Goal: Task Accomplishment & Management: Use online tool/utility

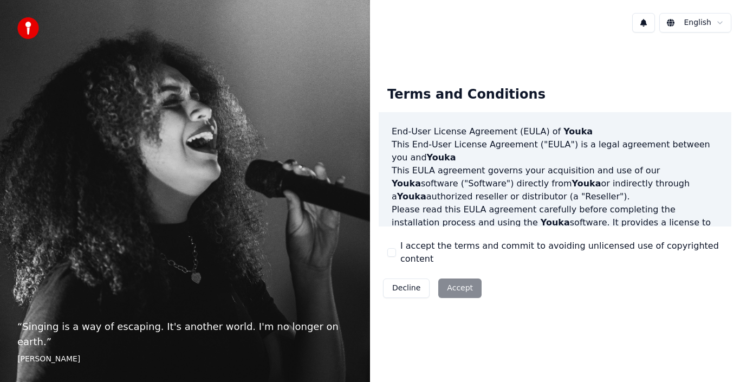
click at [393, 252] on button "I accept the terms and commit to avoiding unlicensed use of copyrighted content" at bounding box center [391, 252] width 9 height 9
click at [462, 284] on button "Accept" at bounding box center [459, 287] width 43 height 19
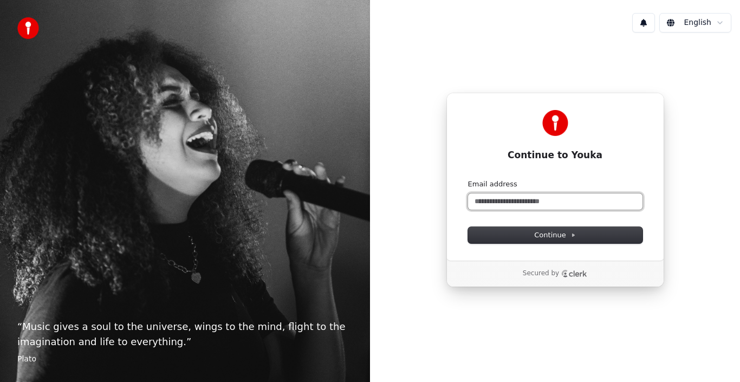
click at [558, 201] on input "Email address" at bounding box center [555, 201] width 174 height 16
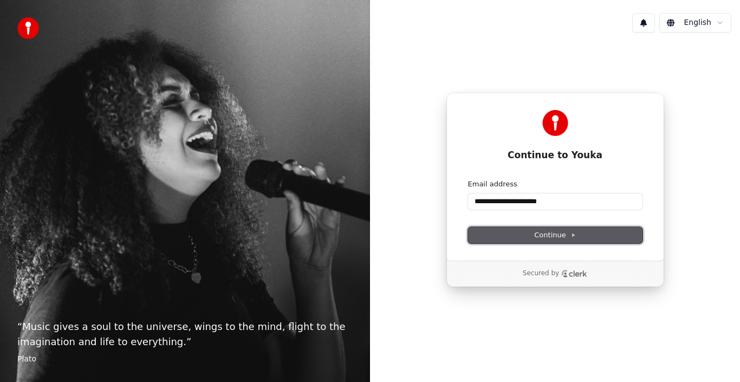
click at [576, 231] on button "Continue" at bounding box center [555, 235] width 174 height 16
type input "**********"
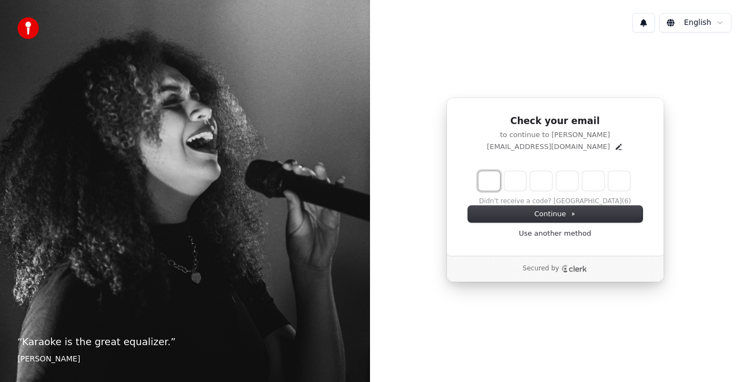
type input "*"
type input "**"
type input "*"
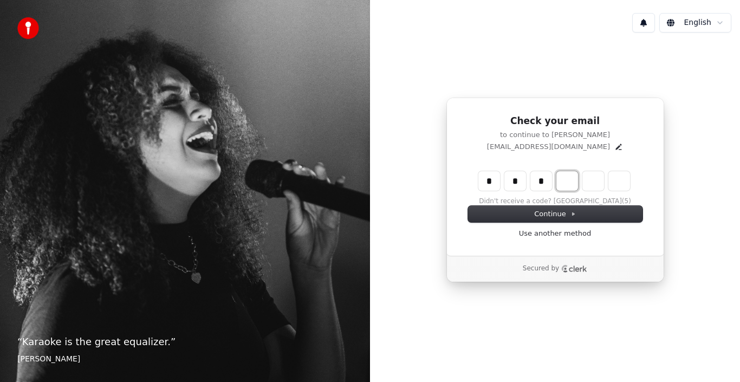
type input "***"
type input "*"
type input "****"
type input "*"
type input "******"
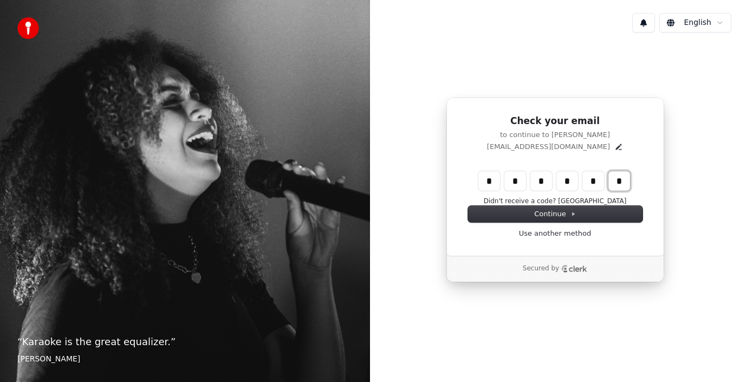
type input "*"
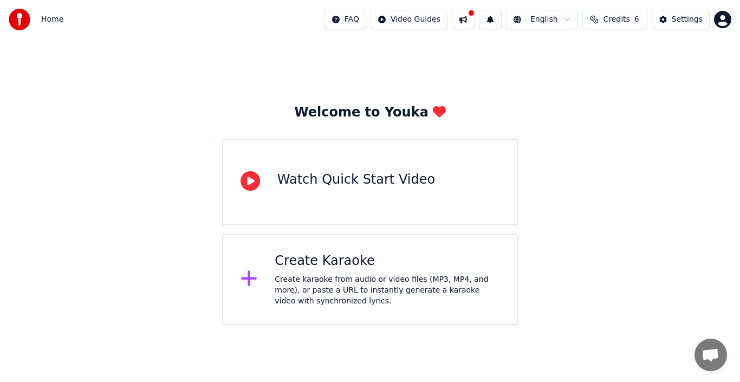
click at [326, 283] on div "Create karaoke from audio or video files (MP3, MP4, and more), or paste a URL t…" at bounding box center [387, 290] width 225 height 32
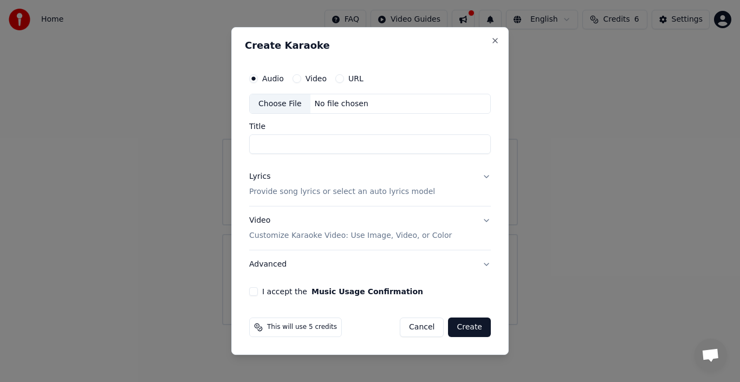
click at [287, 106] on div "Choose File" at bounding box center [280, 103] width 61 height 19
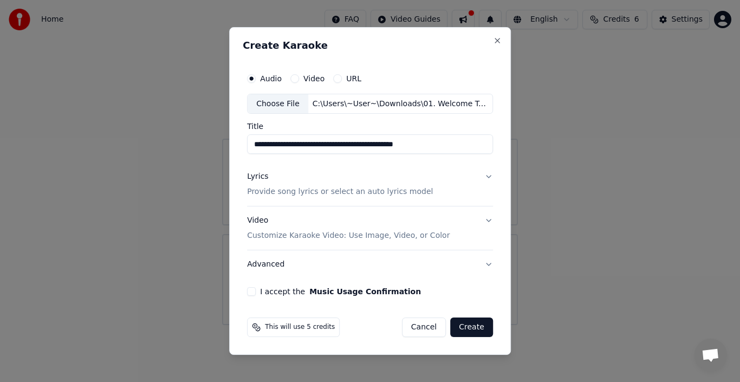
type input "**********"
click at [386, 193] on p "Provide song lyrics or select an auto lyrics model" at bounding box center [340, 192] width 186 height 11
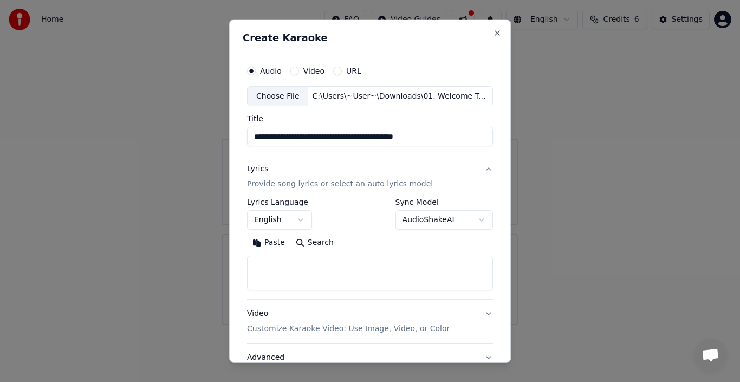
click at [266, 242] on button "Paste" at bounding box center [268, 242] width 43 height 17
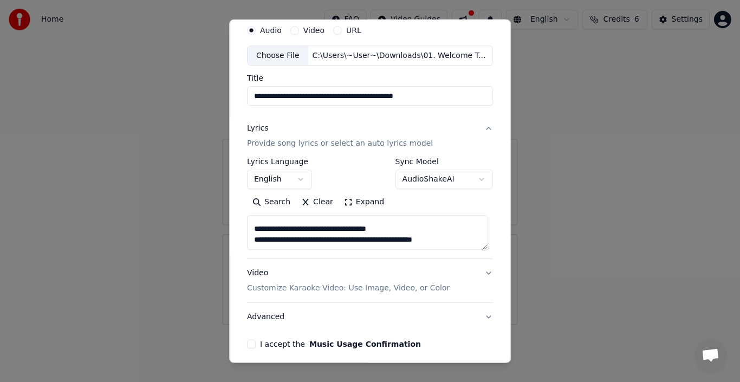
scroll to position [85, 0]
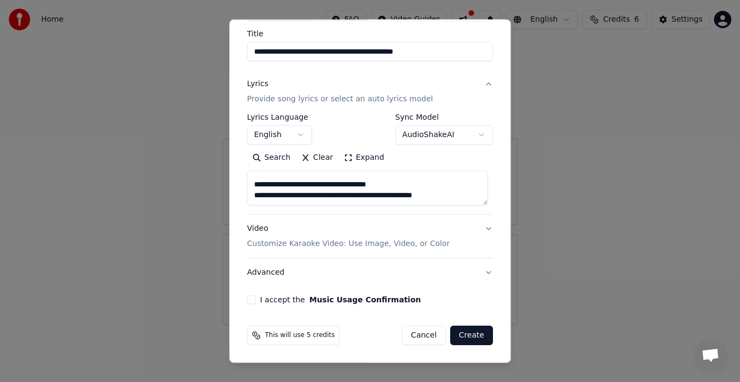
click at [486, 227] on h3 "Video Customize Karaoke Video: Use Image, Video, or Color" at bounding box center [370, 235] width 246 height 43
click at [483, 227] on button "Video Customize Karaoke Video: Use Image, Video, or Color" at bounding box center [370, 235] width 246 height 43
type textarea "**********"
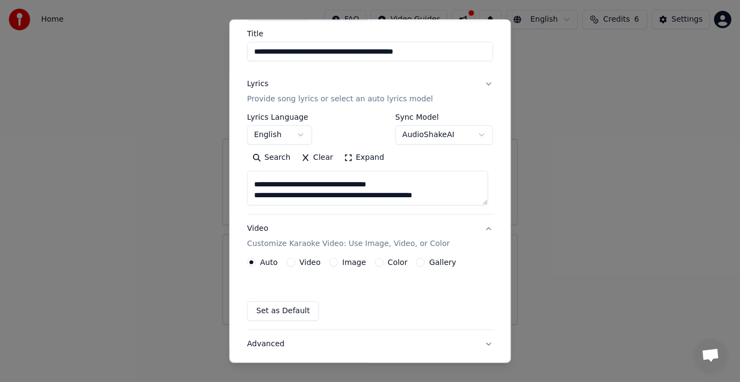
scroll to position [56, 0]
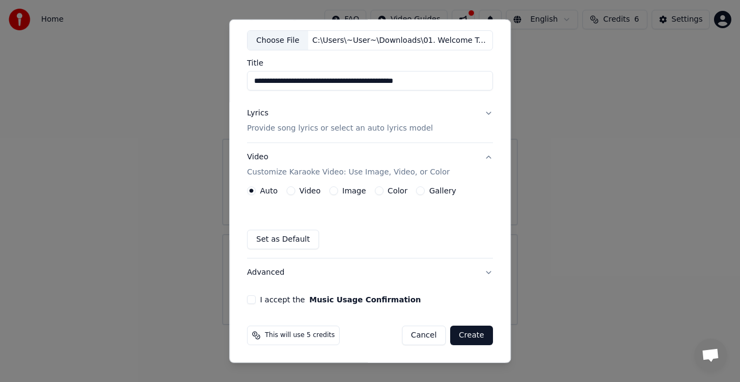
click at [350, 193] on label "Image" at bounding box center [354, 191] width 24 height 8
click at [338, 193] on button "Image" at bounding box center [333, 190] width 9 height 9
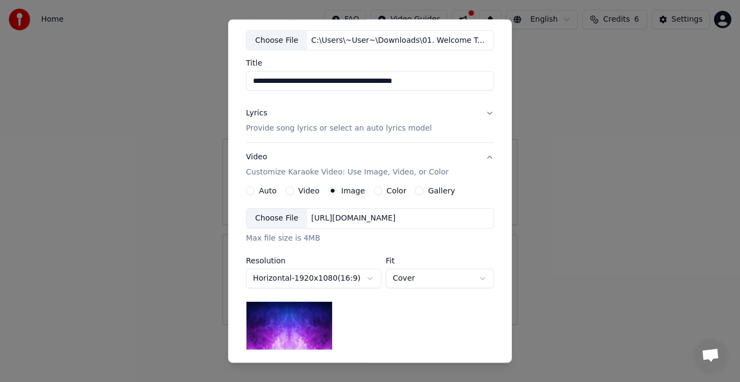
click at [281, 218] on div "Choose File" at bounding box center [276, 217] width 61 height 19
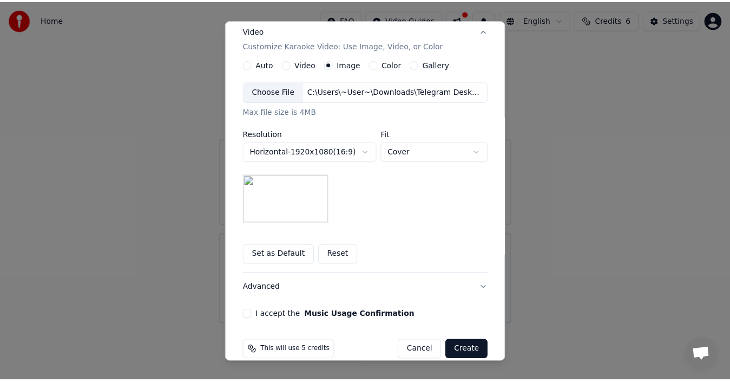
scroll to position [198, 0]
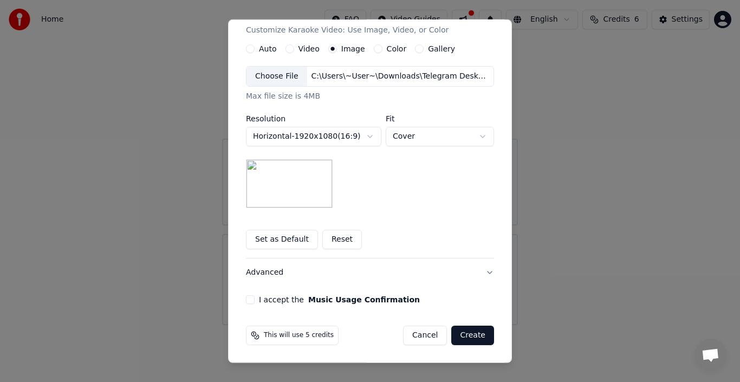
click at [249, 301] on button "I accept the Music Usage Confirmation" at bounding box center [250, 299] width 9 height 9
click at [462, 332] on button "Create" at bounding box center [472, 334] width 43 height 19
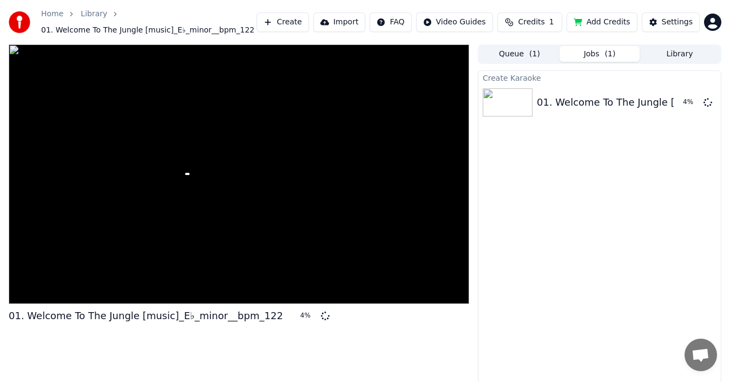
click at [458, 329] on div "01. Welcome To The Jungle [music]_E♭_minor__bpm_122 4 %" at bounding box center [239, 219] width 461 height 350
click at [458, 329] on div "01. Welcome To The Jungle [music]_E♭_minor__bpm_122 7 %" at bounding box center [239, 219] width 461 height 350
drag, startPoint x: 76, startPoint y: 186, endPoint x: 88, endPoint y: 186, distance: 11.9
click at [77, 186] on div at bounding box center [239, 173] width 461 height 259
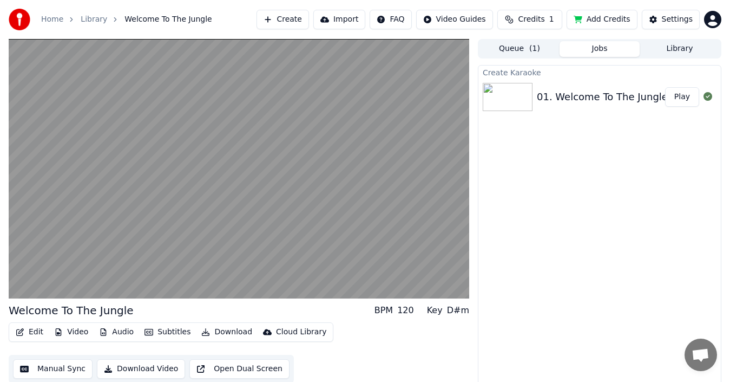
click at [535, 53] on span "( 1 )" at bounding box center [535, 48] width 11 height 11
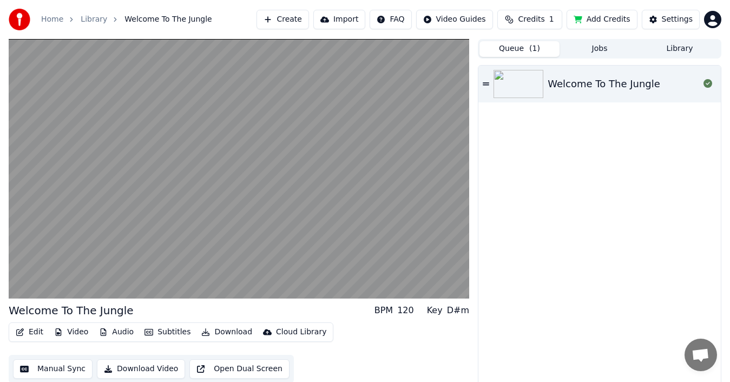
scroll to position [8, 0]
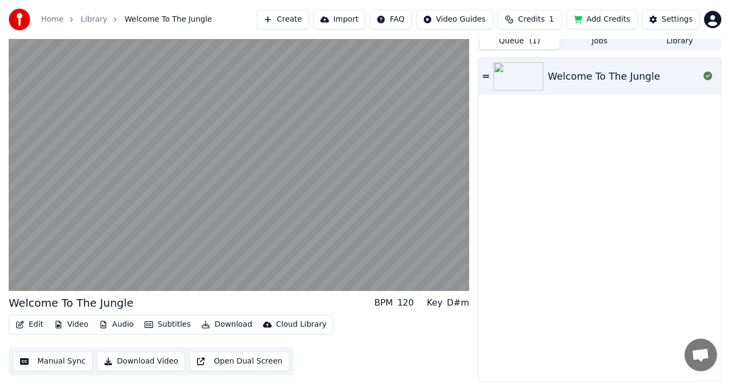
click at [43, 366] on button "Manual Sync" at bounding box center [53, 360] width 80 height 19
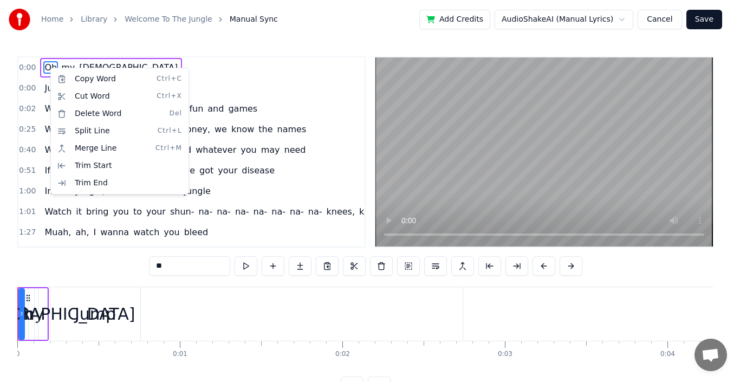
click at [90, 262] on html "Home Library Welcome To The Jungle Manual Sync Add Credits AudioShakeAI (Manual…" at bounding box center [370, 206] width 740 height 413
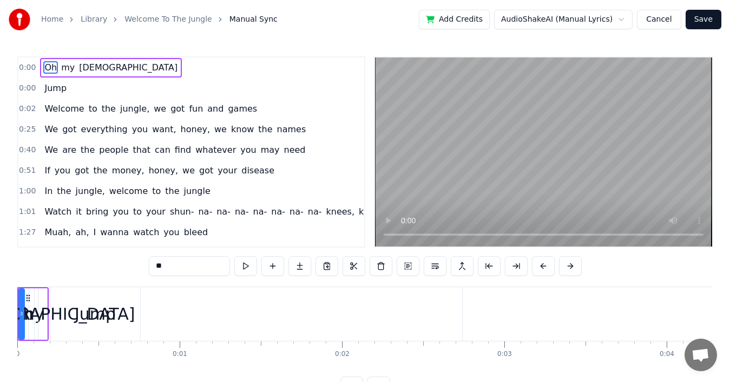
click at [46, 66] on span "Oh" at bounding box center [50, 67] width 15 height 12
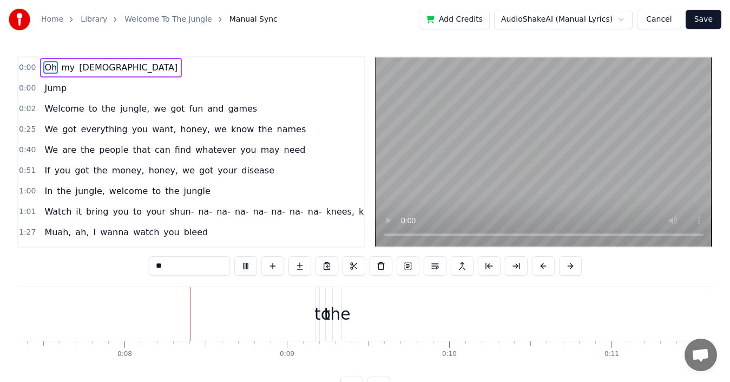
scroll to position [0, 1216]
click at [48, 67] on span "Oh" at bounding box center [50, 67] width 15 height 12
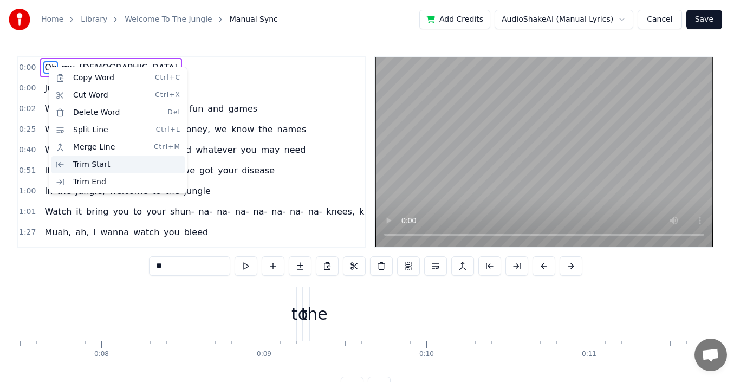
click at [85, 167] on div "Trim Start" at bounding box center [117, 164] width 133 height 17
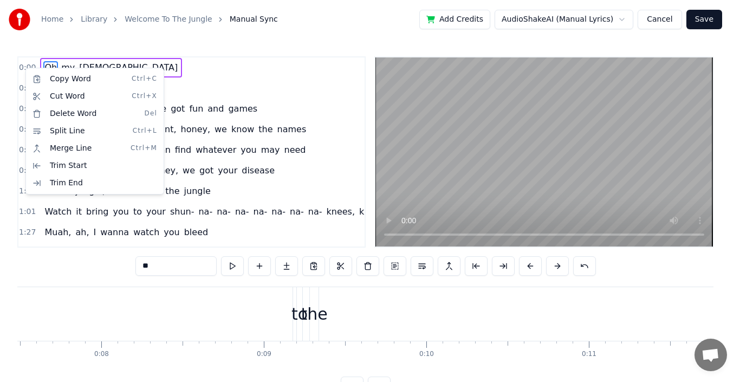
click at [205, 81] on html "Home Library Welcome To The Jungle Manual Sync Add Credits AudioShakeAI (Manual…" at bounding box center [370, 206] width 740 height 413
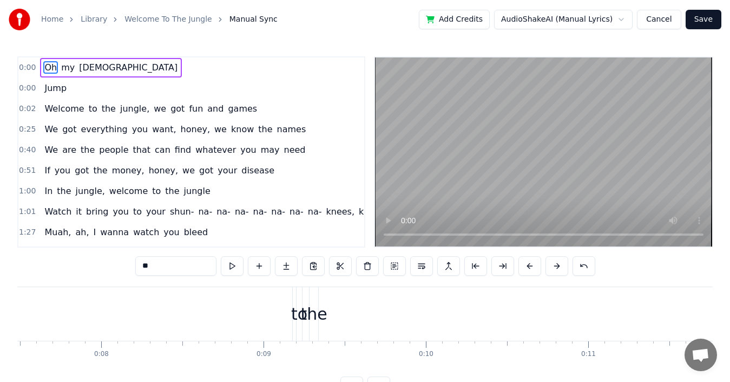
click at [47, 68] on span "Oh" at bounding box center [50, 67] width 15 height 12
click at [177, 268] on input "**" at bounding box center [175, 265] width 81 height 19
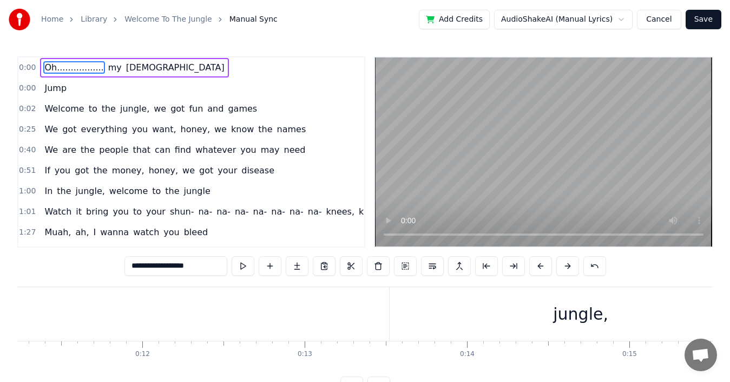
scroll to position [0, 0]
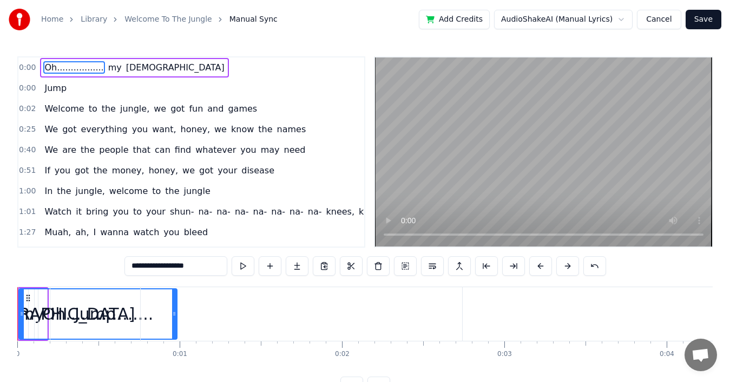
drag, startPoint x: 23, startPoint y: 305, endPoint x: 176, endPoint y: 329, distance: 155.1
click at [176, 329] on div at bounding box center [174, 313] width 4 height 49
type input "**********"
click at [179, 74] on div "0:00 Oh................. my God" at bounding box center [191, 67] width 346 height 21
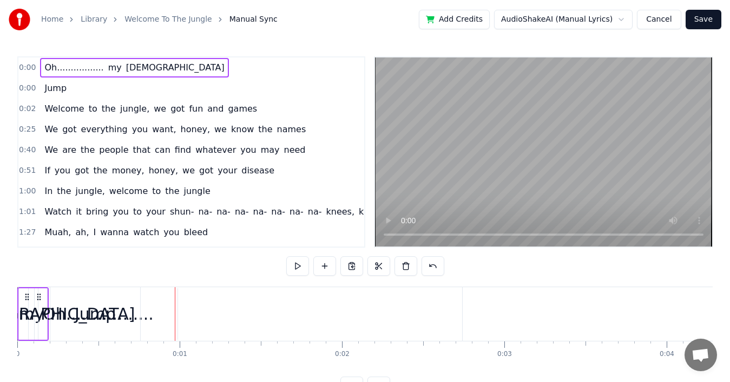
click at [48, 65] on span "Oh................." at bounding box center [73, 67] width 61 height 12
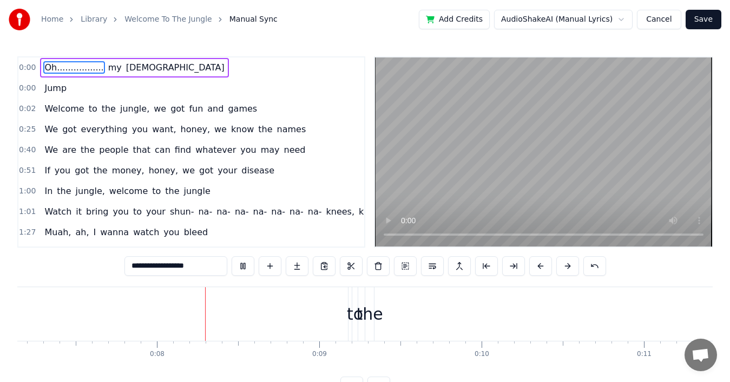
scroll to position [0, 1225]
click at [27, 68] on span "0:00" at bounding box center [27, 67] width 17 height 11
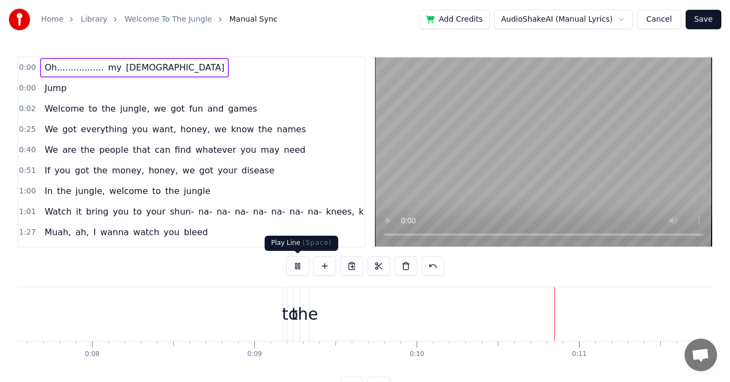
click at [297, 265] on button at bounding box center [297, 265] width 23 height 19
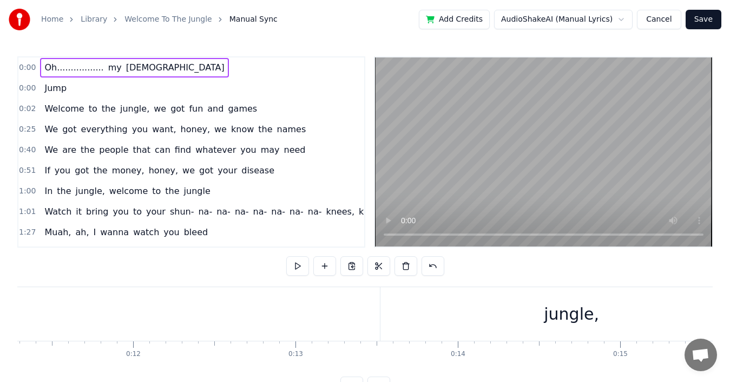
scroll to position [0, 0]
